Goal: Task Accomplishment & Management: Manage account settings

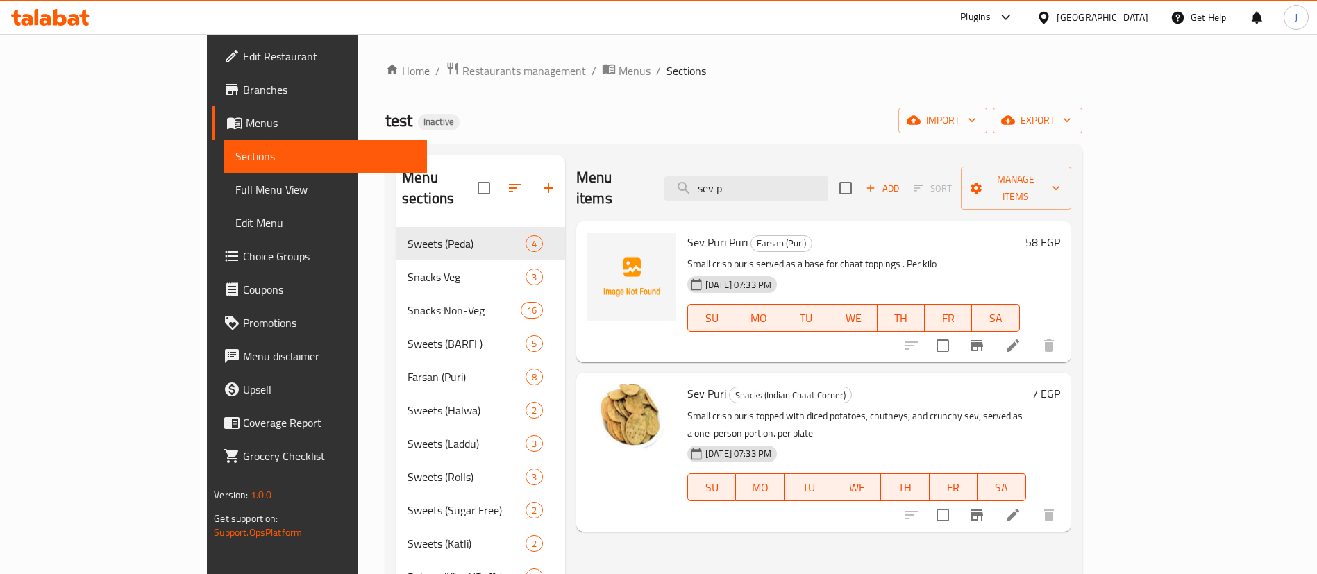
click at [675, 130] on div "test Inactive import export" at bounding box center [733, 121] width 697 height 26
click at [462, 62] on span "Restaurants management" at bounding box center [524, 70] width 124 height 17
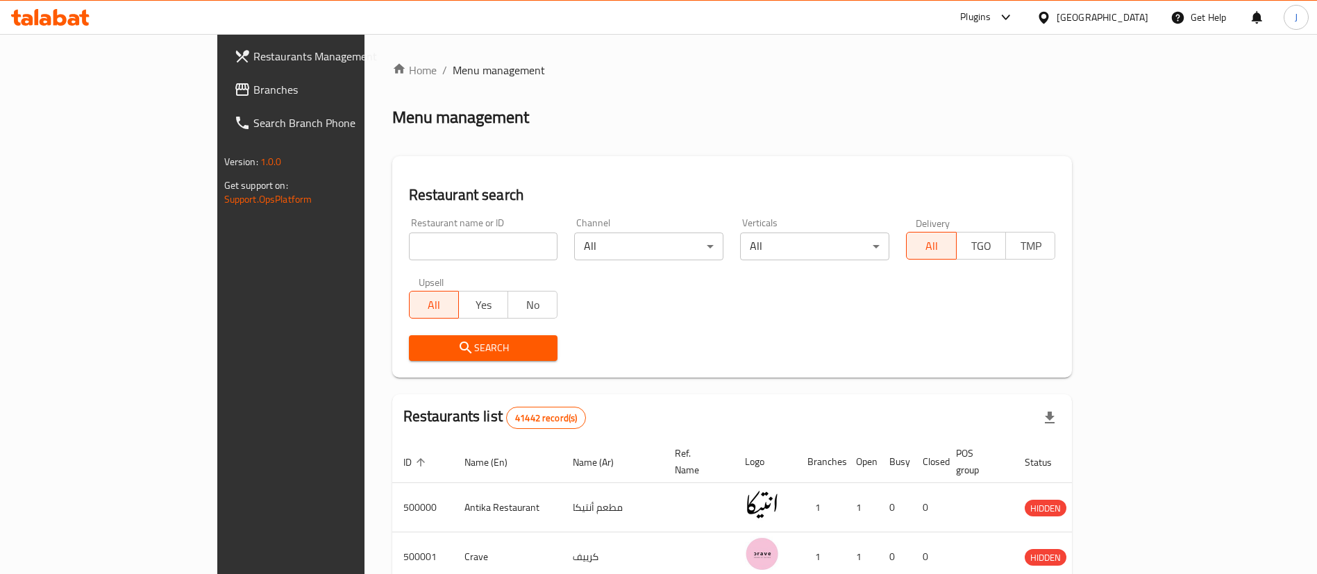
click at [1136, 10] on div "[GEOGRAPHIC_DATA]" at bounding box center [1103, 17] width 92 height 15
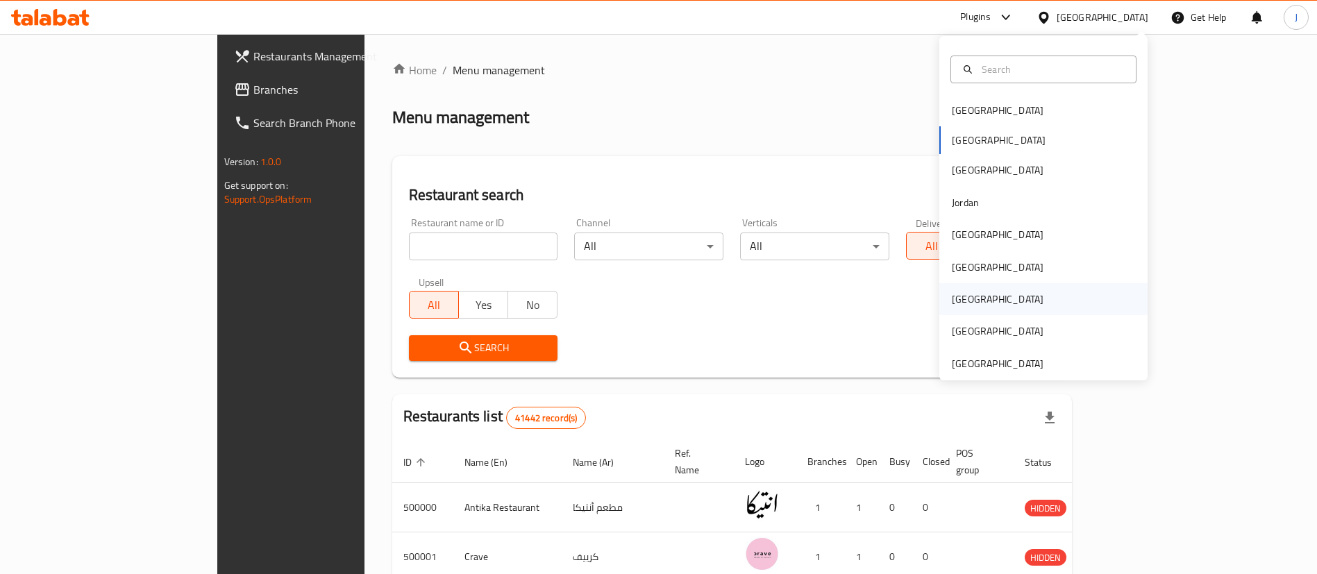
click at [961, 297] on div "[GEOGRAPHIC_DATA]" at bounding box center [998, 299] width 114 height 32
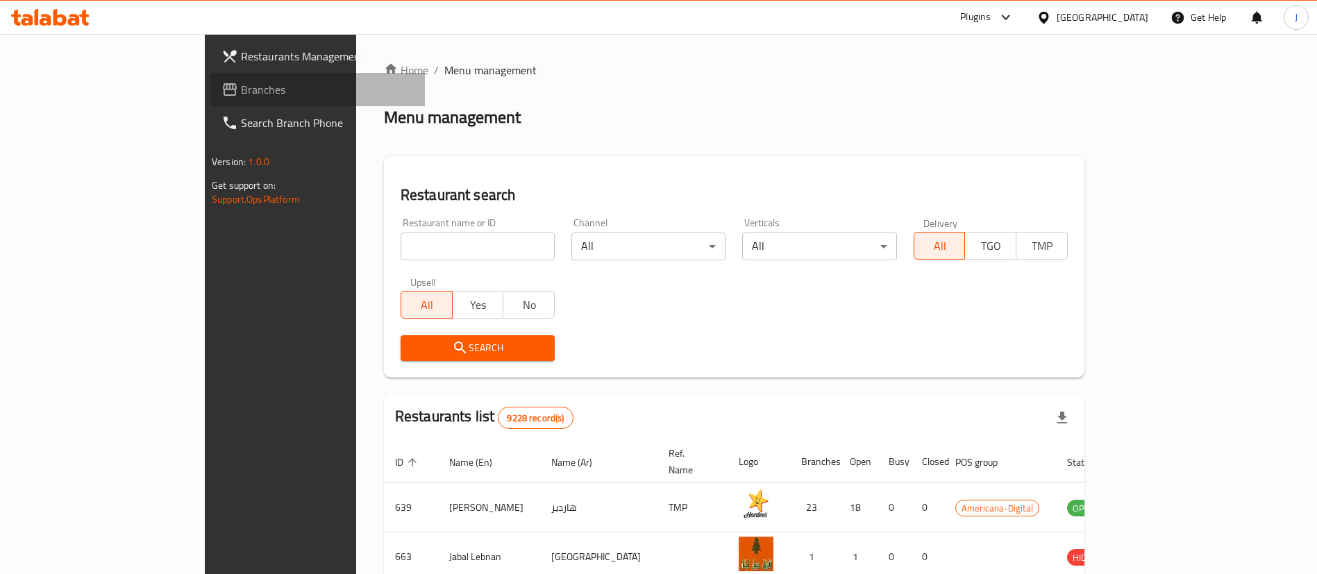
click at [241, 92] on span "Branches" at bounding box center [327, 89] width 173 height 17
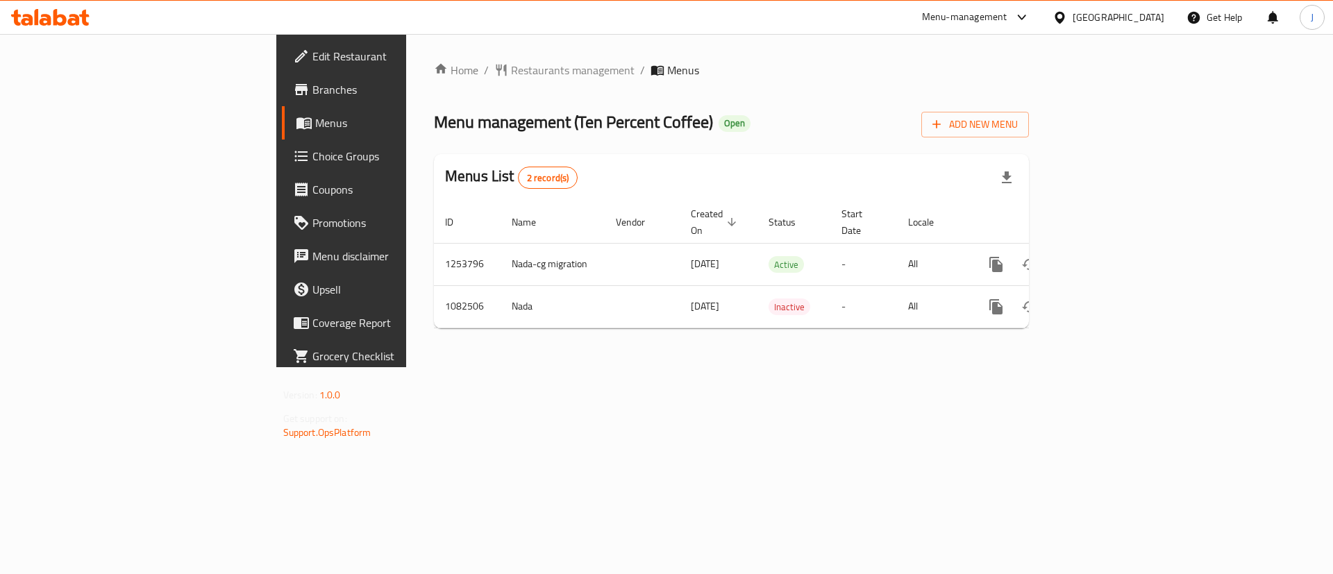
click at [312, 157] on span "Choice Groups" at bounding box center [400, 156] width 176 height 17
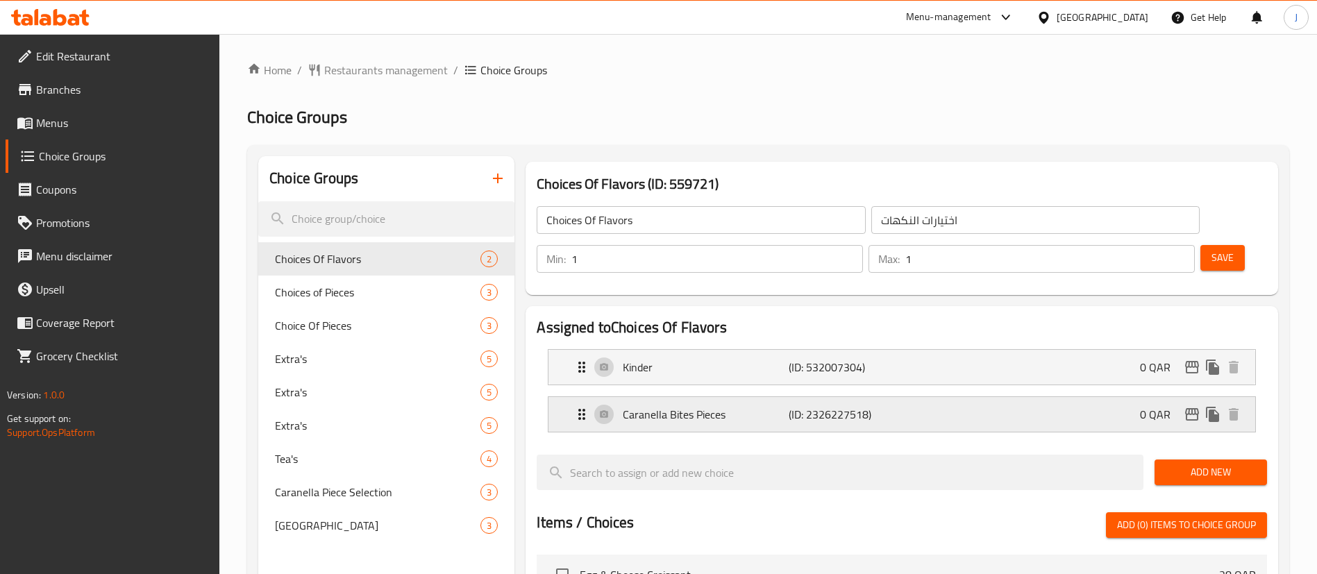
click at [762, 397] on div "Caranella Bites Pieces (ID: 2326227518) 0 QAR" at bounding box center [905, 414] width 665 height 35
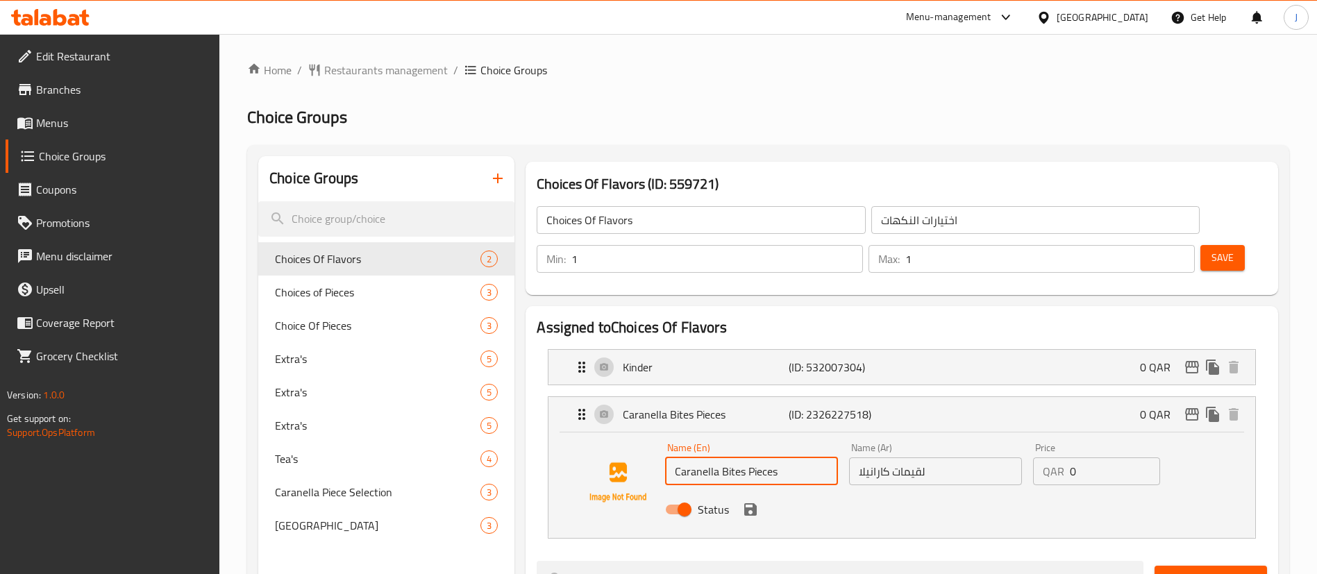
click at [782, 458] on input "Caranella Bites Pieces" at bounding box center [751, 472] width 173 height 28
click at [811, 491] on div "Status" at bounding box center [936, 509] width 552 height 37
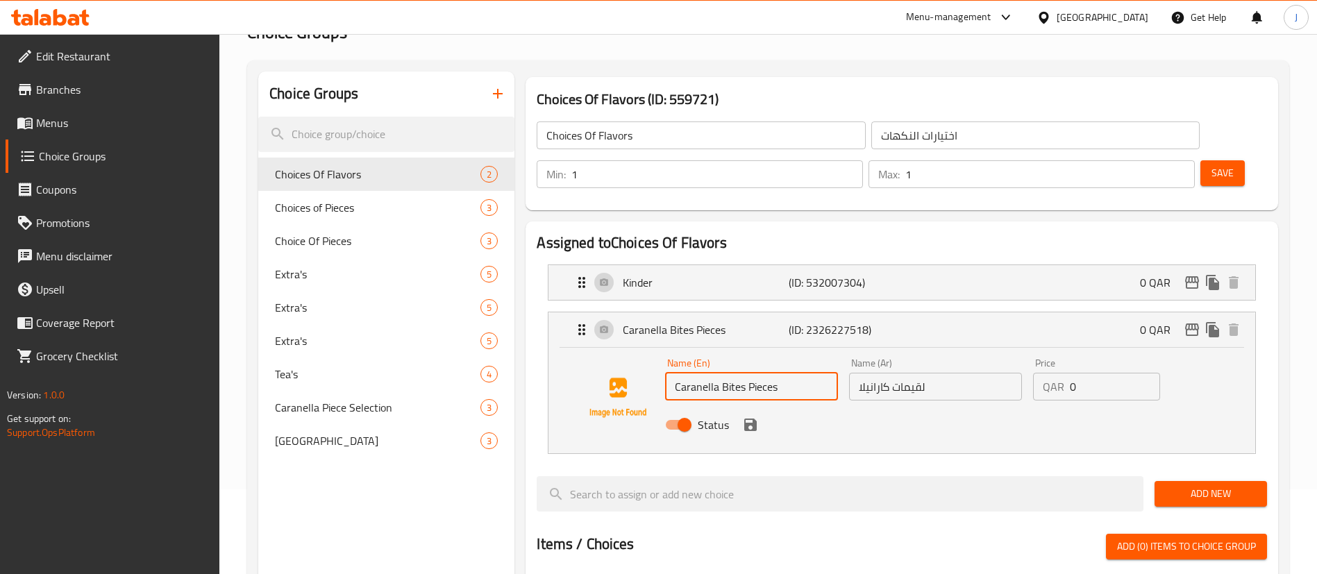
scroll to position [97, 0]
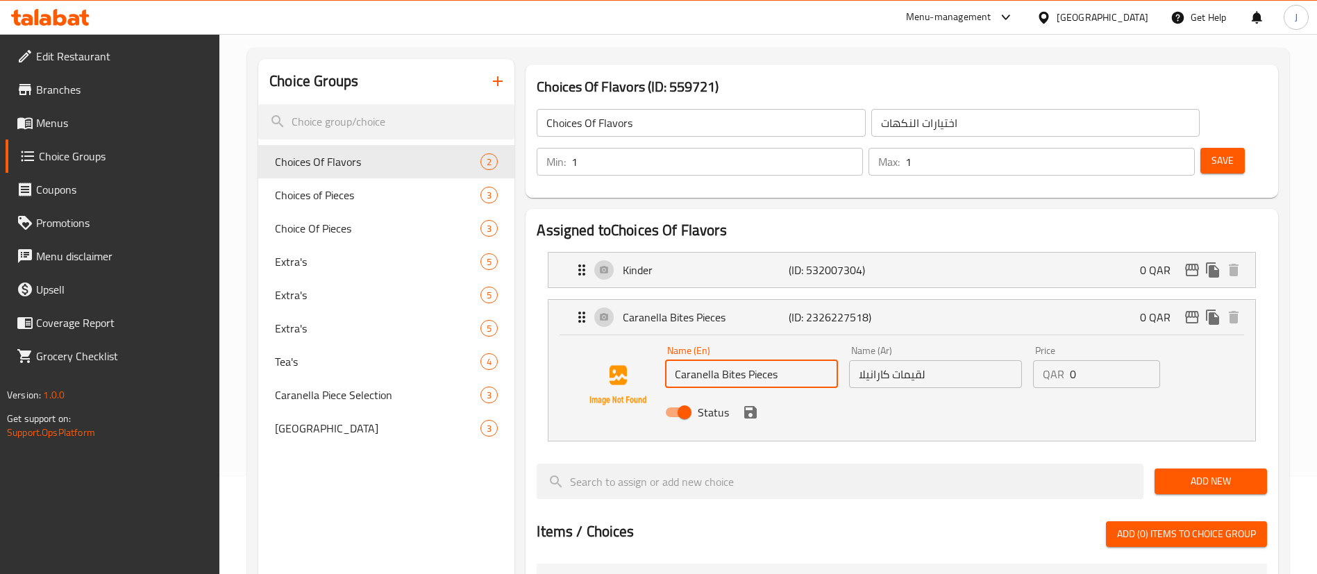
click at [887, 394] on div "Status" at bounding box center [936, 412] width 552 height 37
click at [913, 360] on input "لقيمات كارانيلا" at bounding box center [935, 374] width 173 height 28
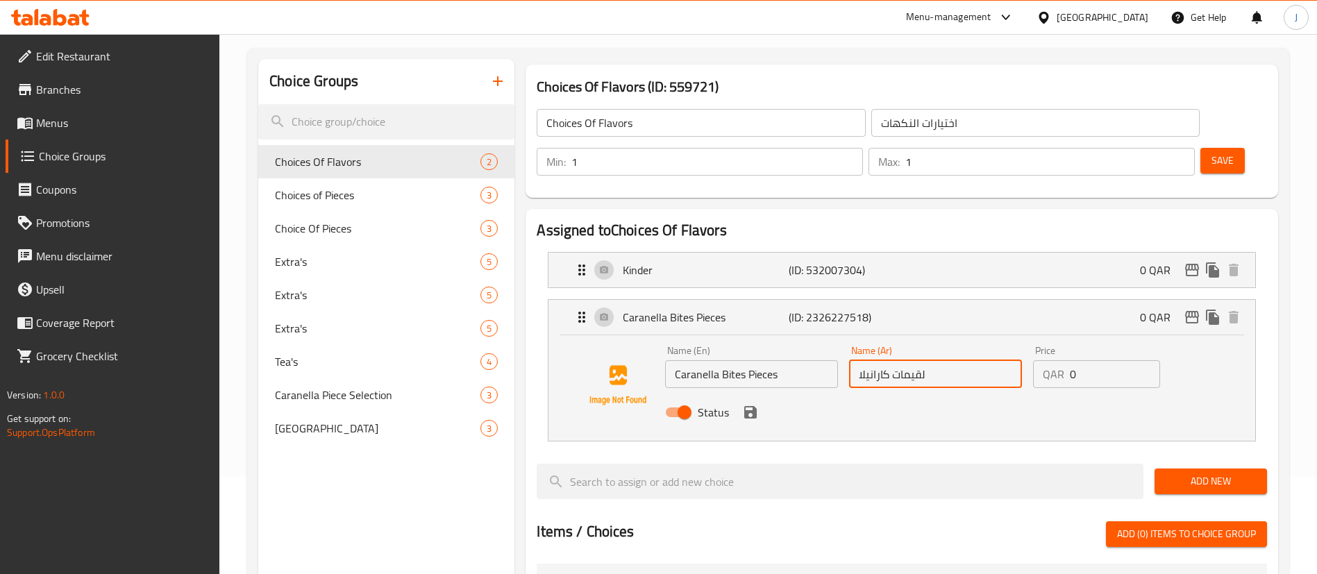
click at [913, 360] on input "لقيمات كارانيلا" at bounding box center [935, 374] width 173 height 28
click at [733, 360] on input "Caranella Bites Pieces" at bounding box center [751, 374] width 173 height 28
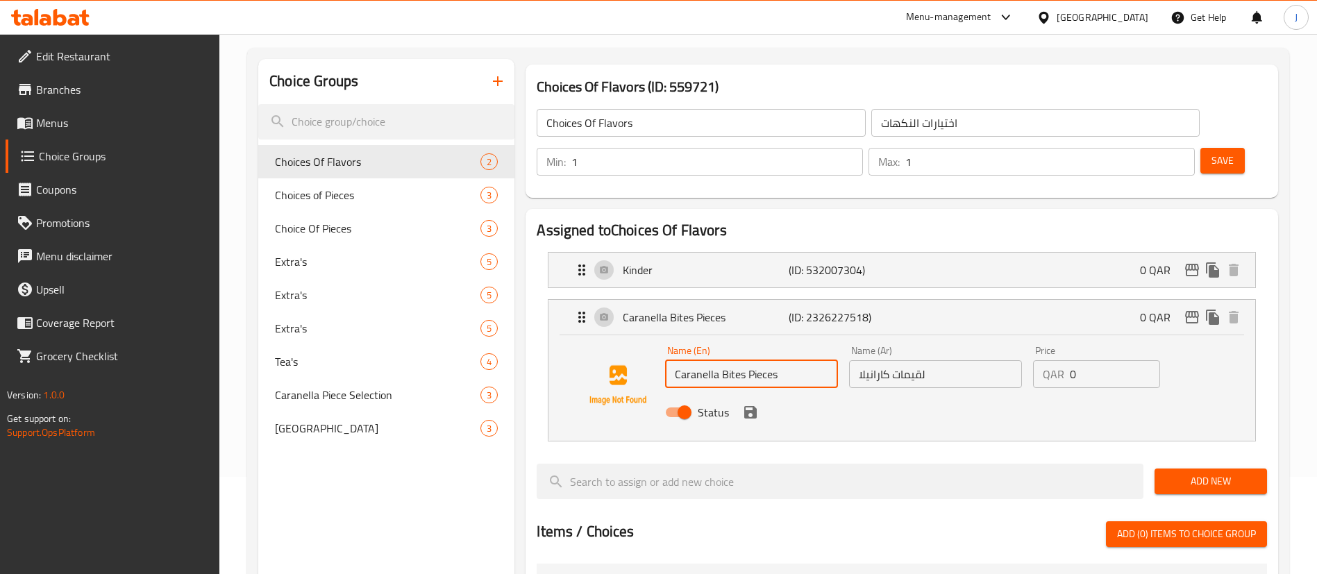
click at [733, 360] on input "Caranella Bites Pieces" at bounding box center [751, 374] width 173 height 28
click at [936, 360] on input "لقيمات كارانيلا" at bounding box center [935, 374] width 173 height 28
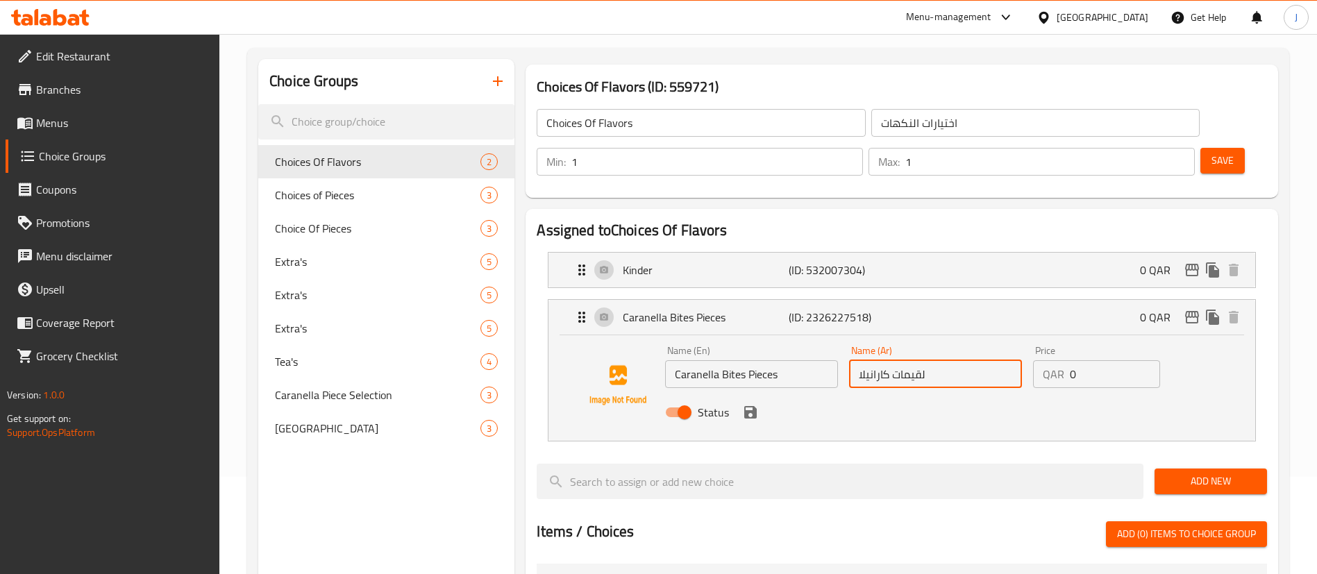
click at [935, 360] on input "لقيمات كارانيلا" at bounding box center [935, 374] width 173 height 28
